Goal: Task Accomplishment & Management: Manage account settings

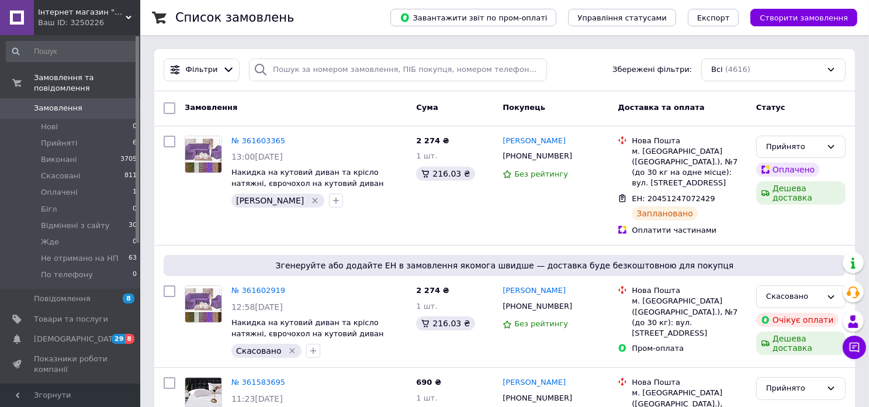
click at [64, 9] on span "Інтернет магазин "Від і дО"" at bounding box center [82, 12] width 88 height 11
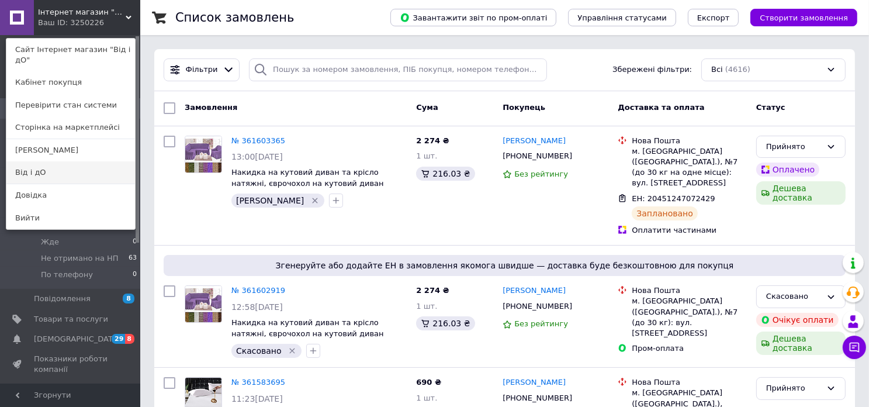
click at [58, 161] on link "Від і дО" at bounding box center [70, 172] width 129 height 22
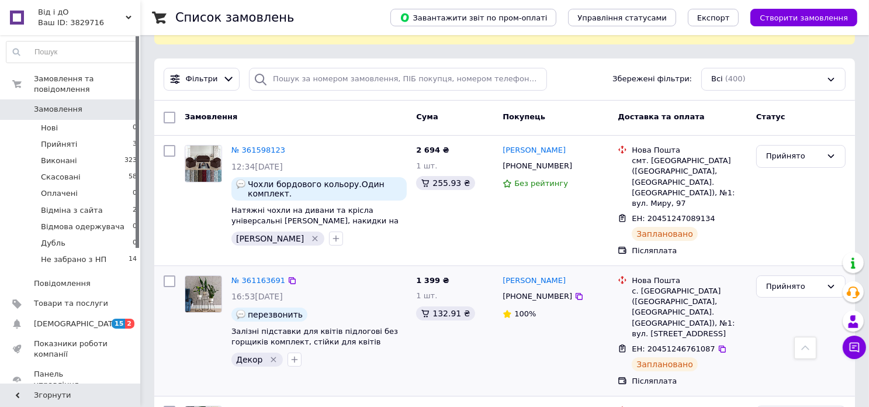
scroll to position [58, 0]
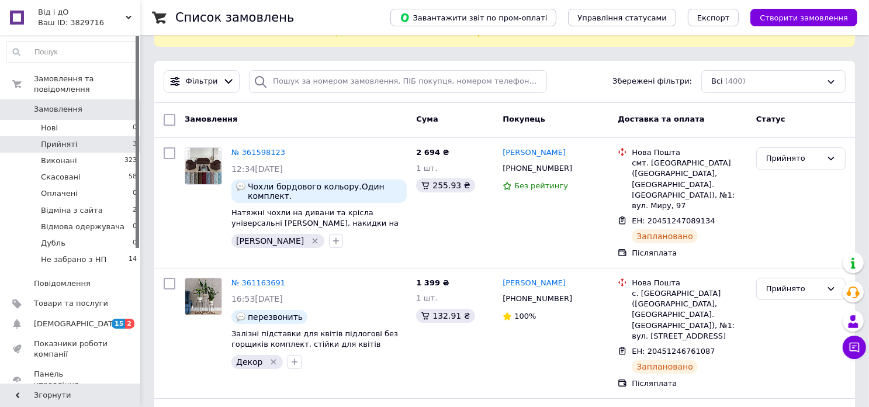
click at [61, 139] on span "Прийняті" at bounding box center [59, 144] width 36 height 11
